Goal: Find contact information: Find contact information

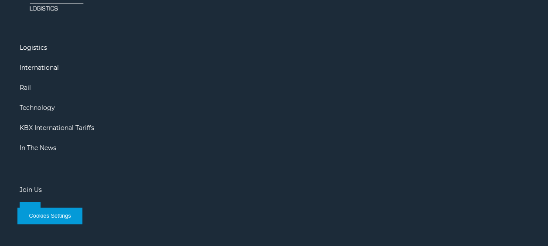
scroll to position [1439, 0]
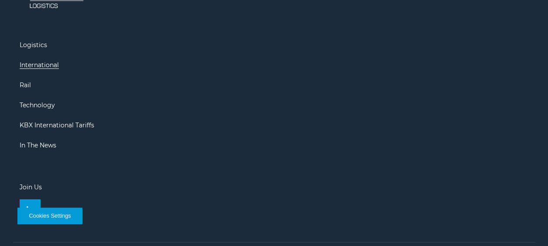
click at [45, 61] on link "International" at bounding box center [39, 65] width 39 height 8
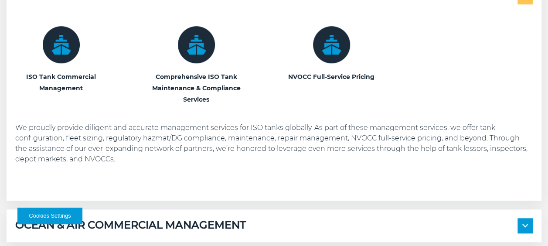
scroll to position [4, 0]
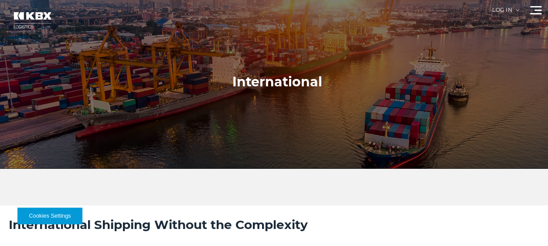
click at [535, 12] on div at bounding box center [535, 10] width 11 height 8
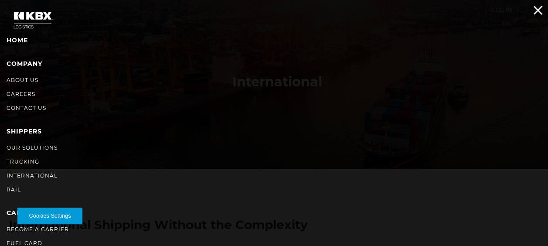
click at [26, 106] on link "Contact Us" at bounding box center [27, 108] width 40 height 7
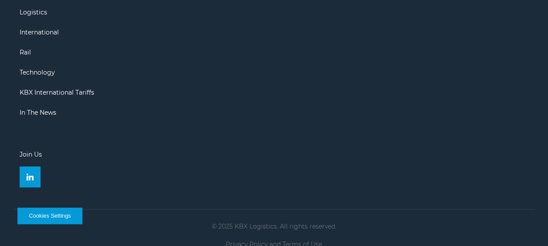
scroll to position [995, 0]
